Goal: Task Accomplishment & Management: Manage account settings

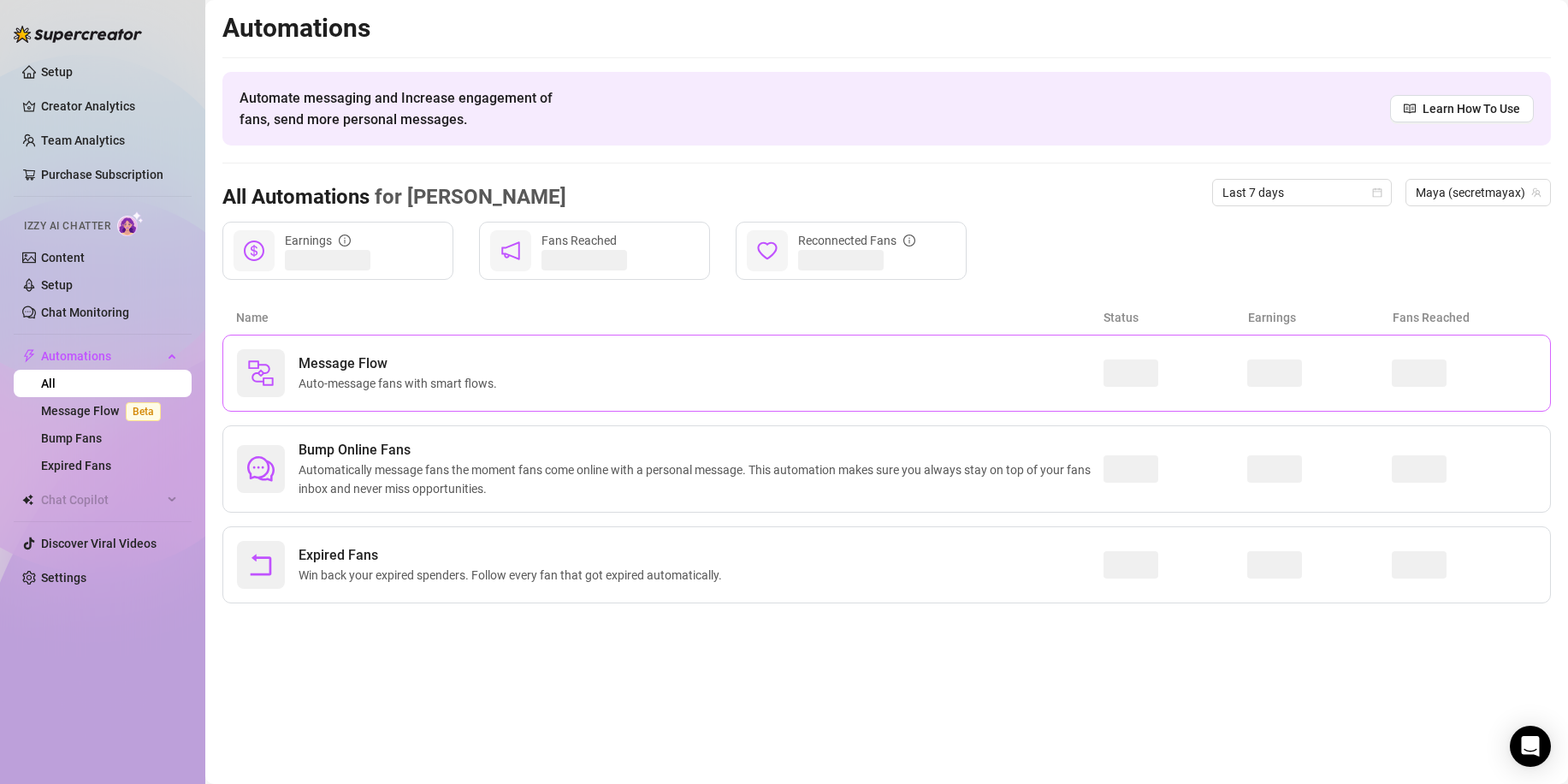
click at [460, 373] on span "Message Flow" at bounding box center [401, 363] width 205 height 20
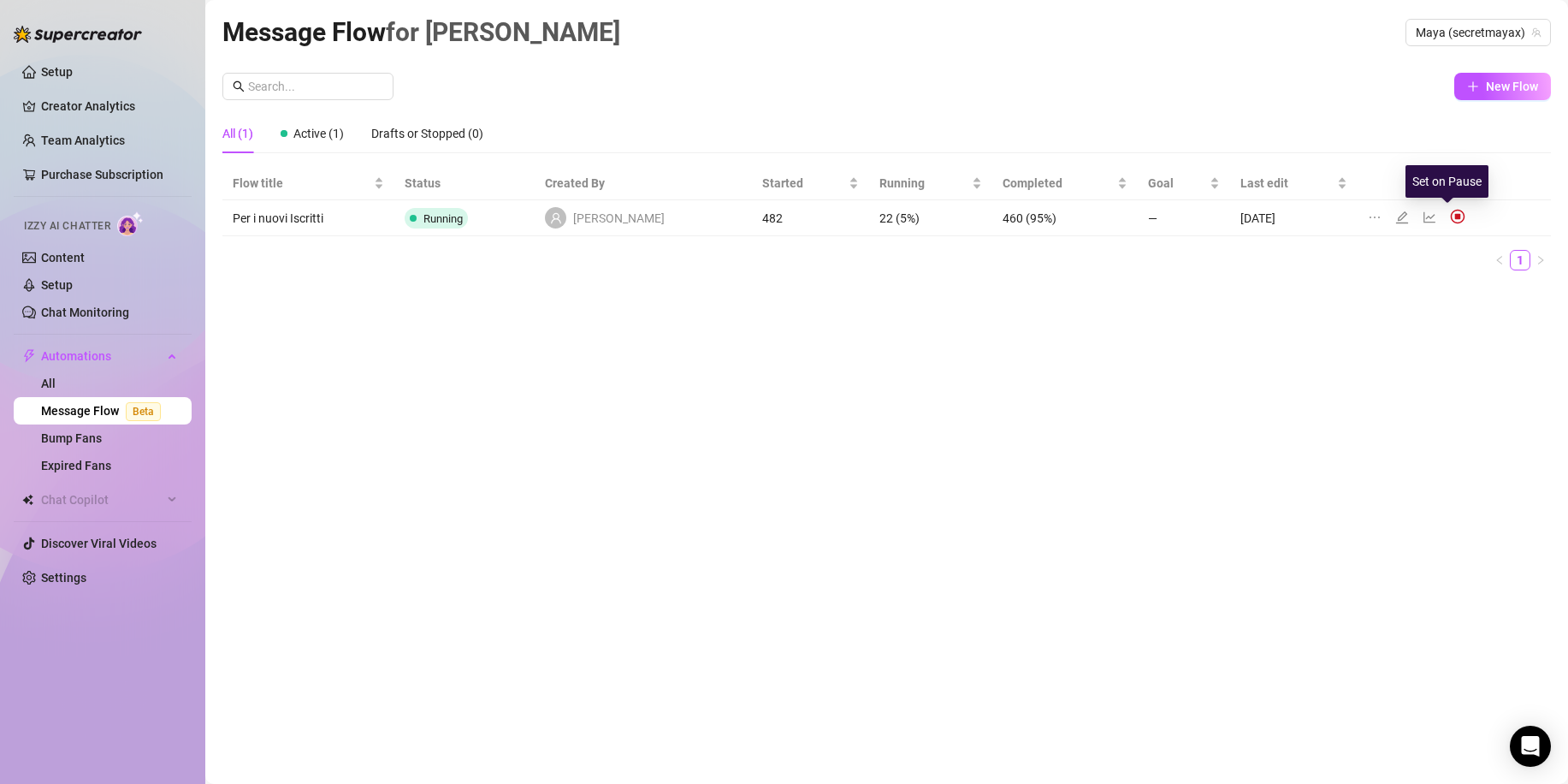
click at [1450, 214] on img at bounding box center [1458, 216] width 16 height 16
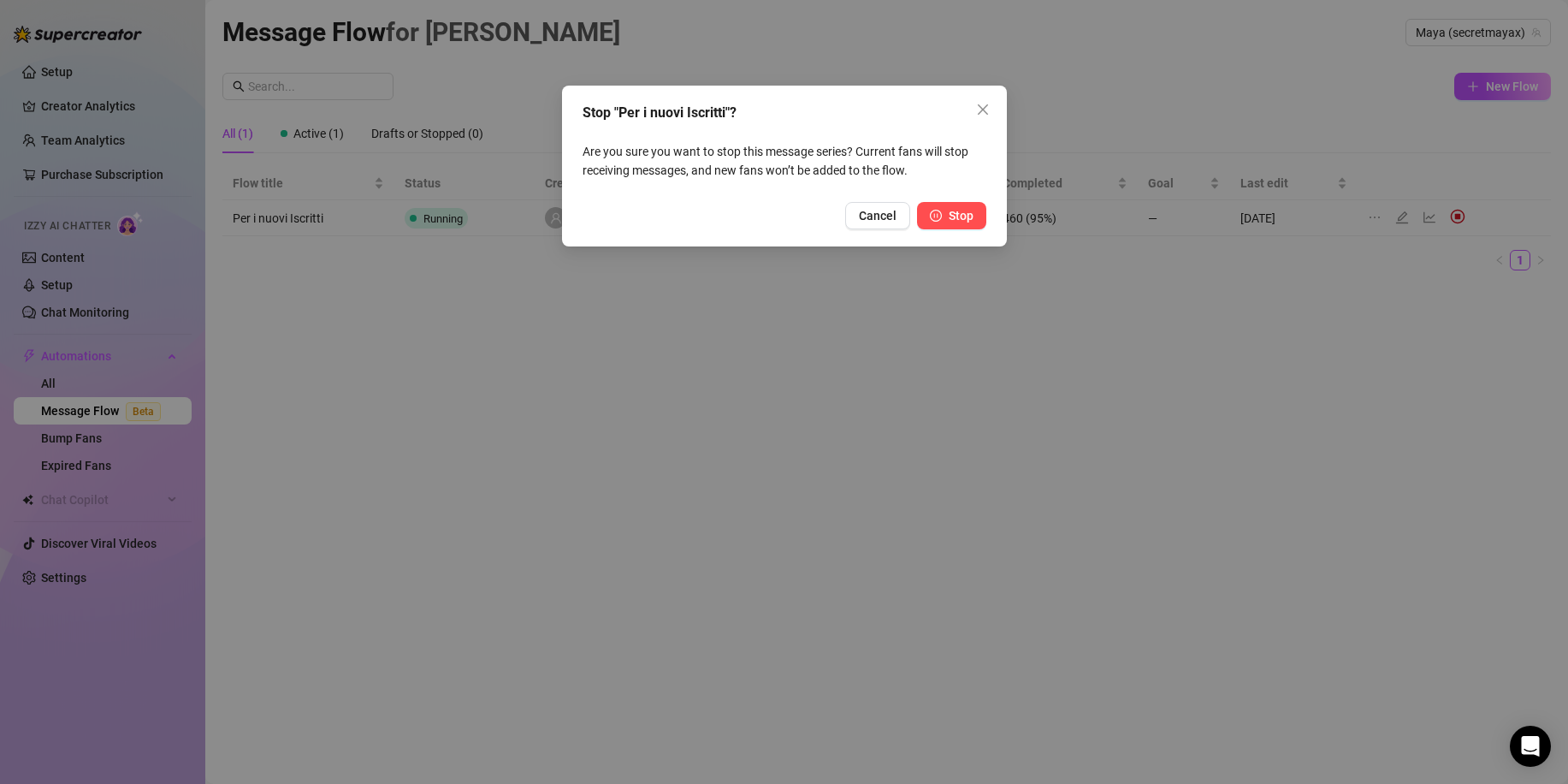
click at [959, 214] on span "Stop" at bounding box center [960, 215] width 24 height 14
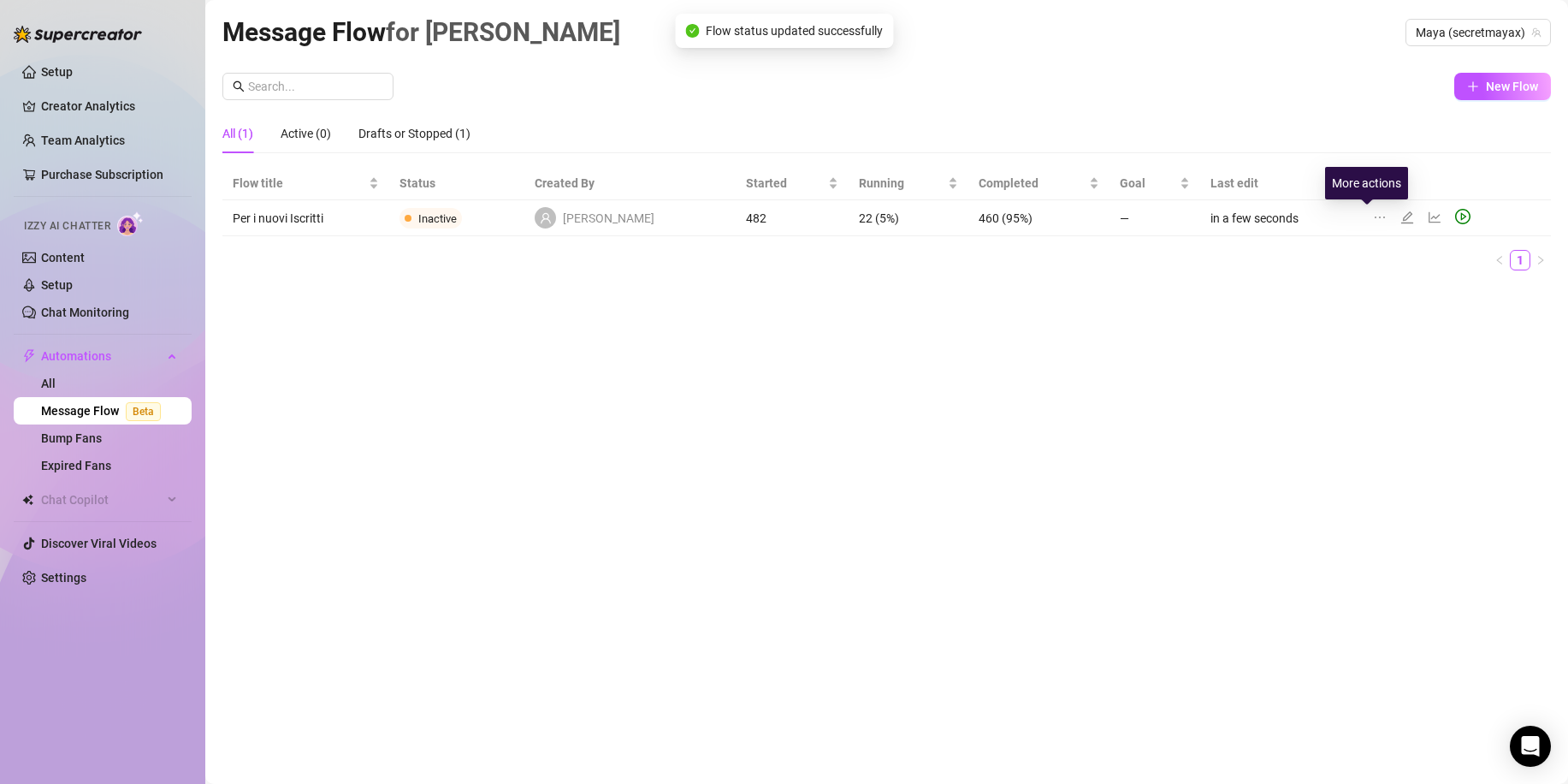
click at [1373, 211] on icon "ellipsis" at bounding box center [1380, 217] width 14 height 14
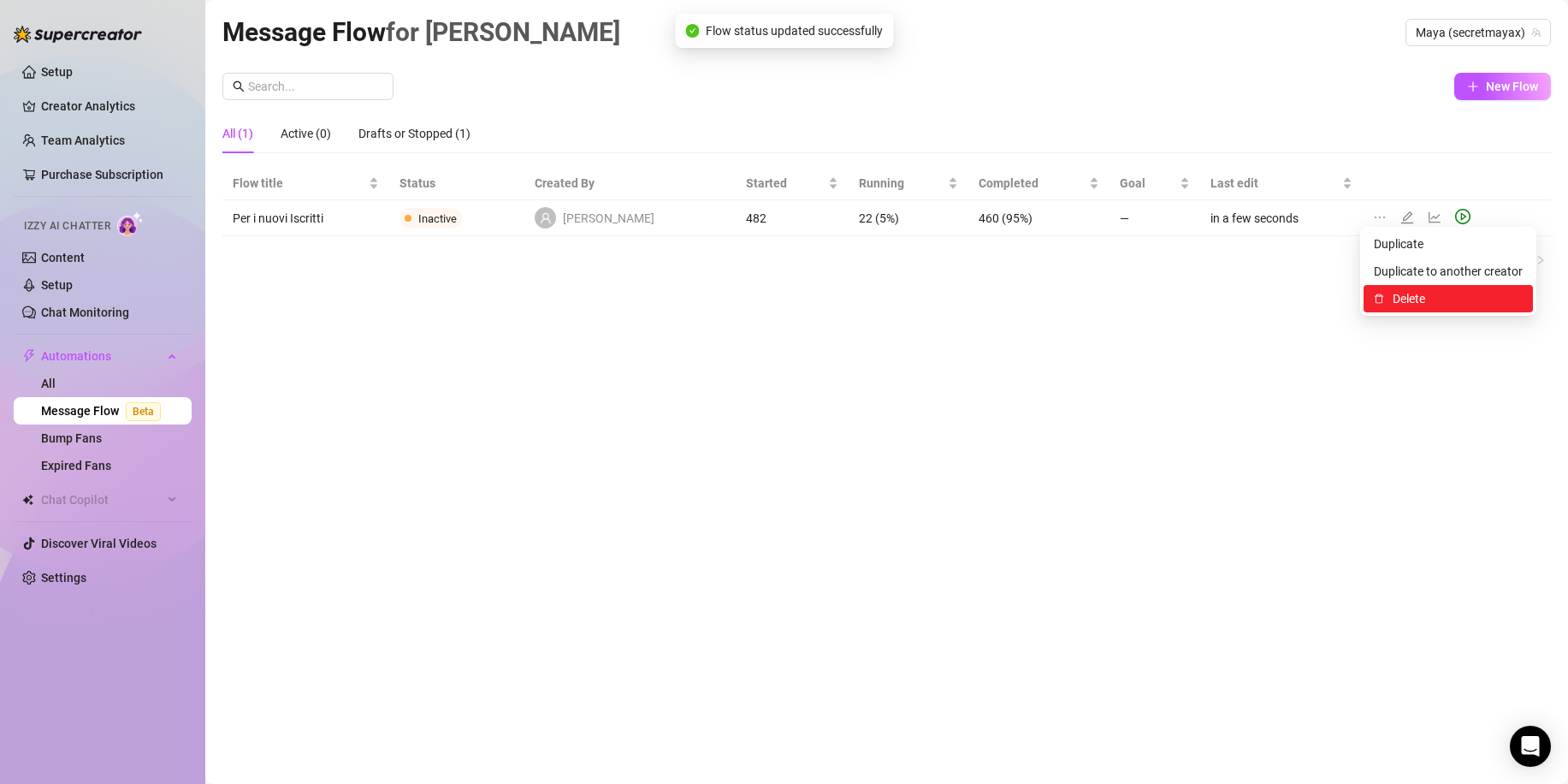
click at [1387, 295] on li "Delete" at bounding box center [1448, 299] width 169 height 27
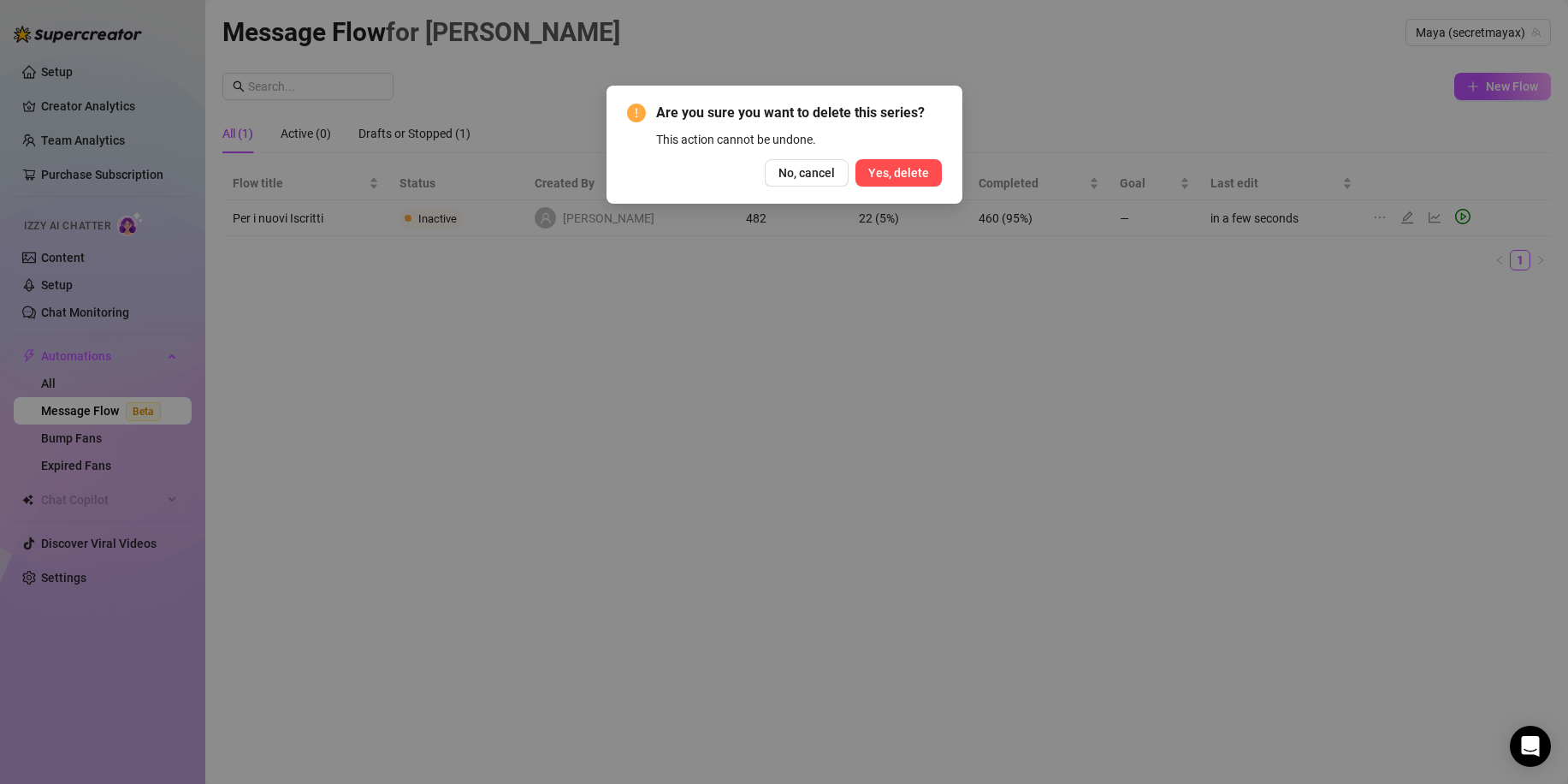
click at [939, 168] on button "Yes, delete" at bounding box center [898, 172] width 87 height 27
